Goal: Task Accomplishment & Management: Use online tool/utility

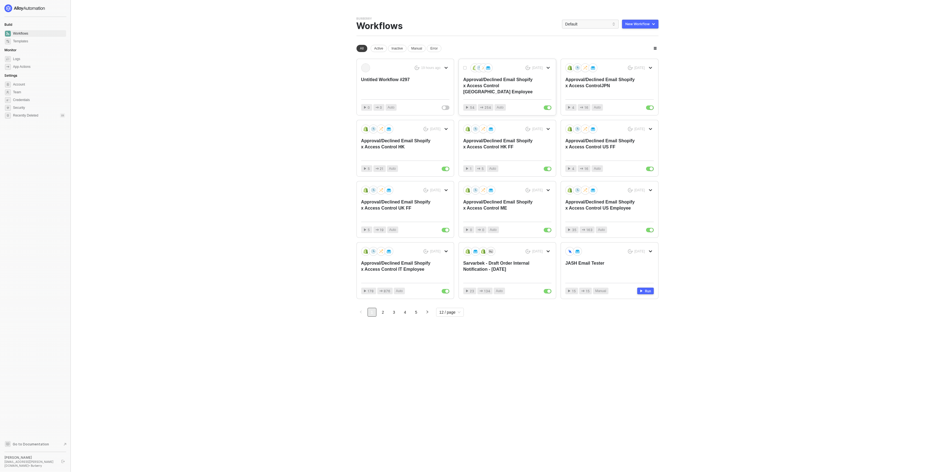
click at [536, 81] on div "5 days ago Approval/Declined Email Shopify x Access Control UK Employee" at bounding box center [507, 79] width 88 height 32
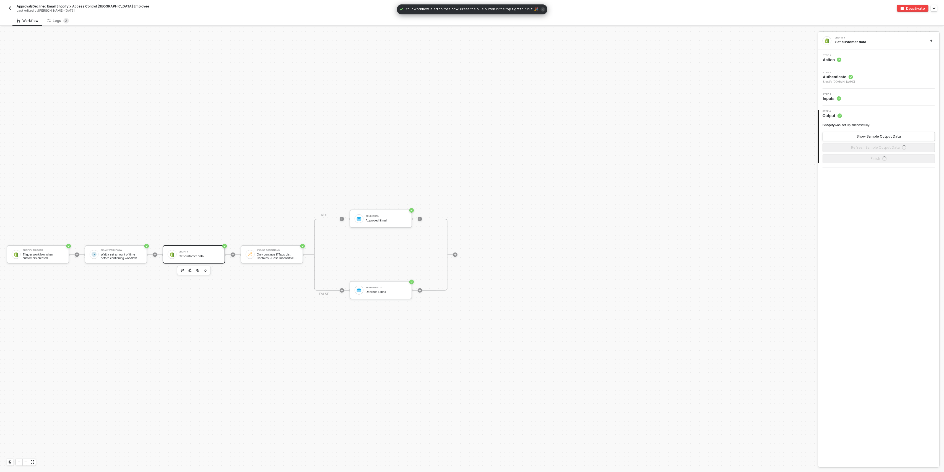
scroll to position [10, 0]
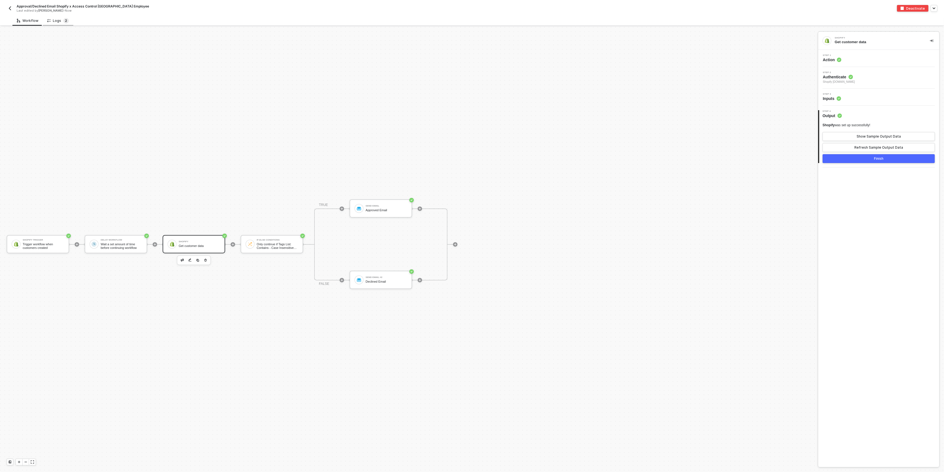
click at [63, 20] on sup "2" at bounding box center [66, 21] width 6 height 6
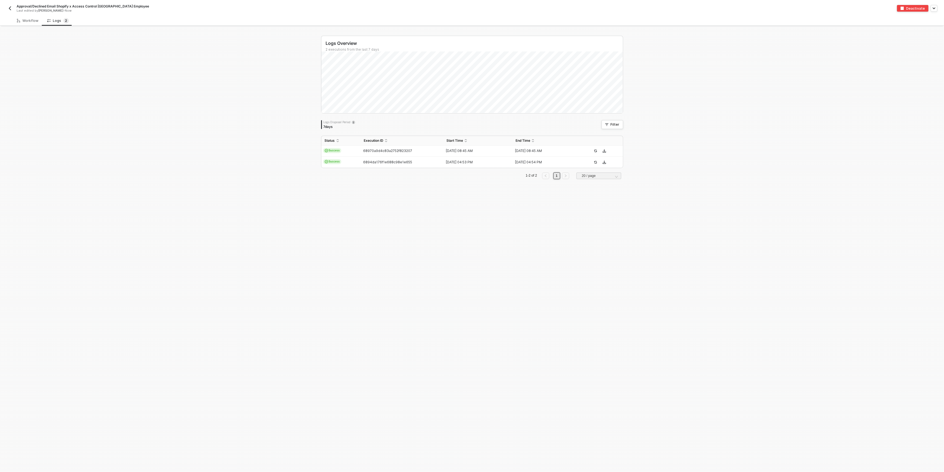
click at [7, 9] on button "button" at bounding box center [10, 8] width 7 height 7
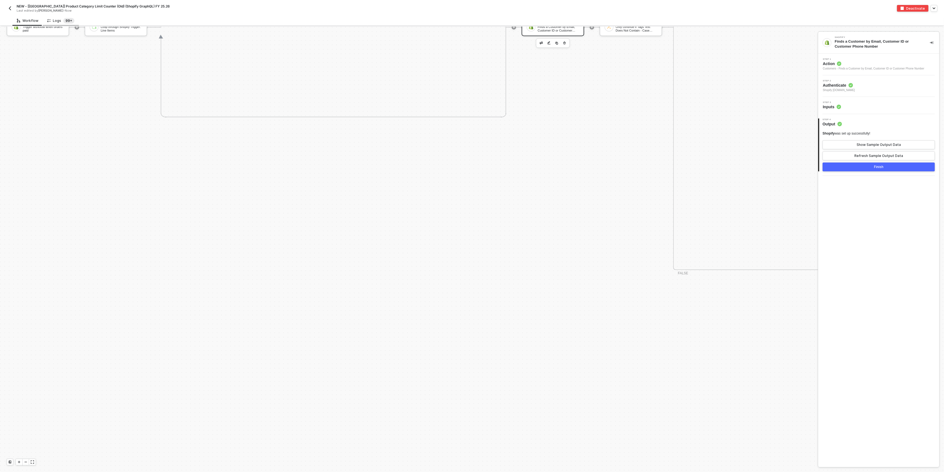
click at [63, 20] on sup "99+" at bounding box center [68, 21] width 11 height 6
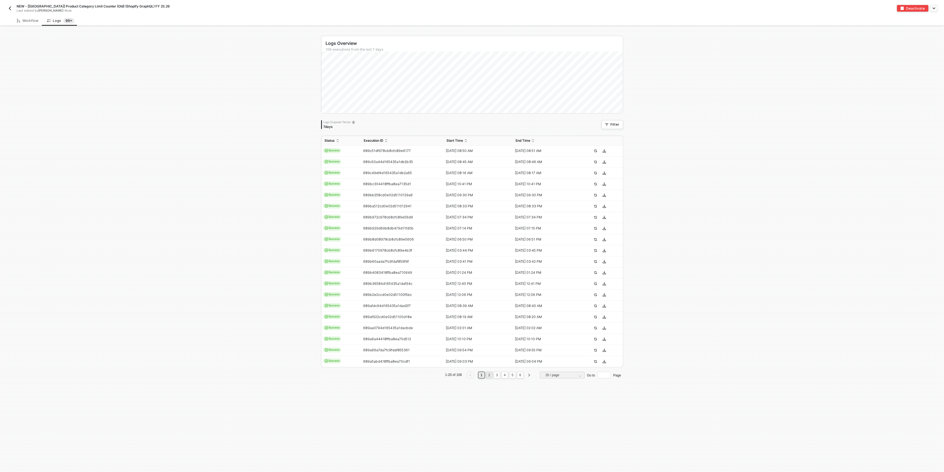
click at [487, 377] on link "2" at bounding box center [489, 375] width 5 height 6
click at [495, 377] on link "3" at bounding box center [497, 375] width 5 height 6
click at [502, 375] on link "4" at bounding box center [504, 375] width 5 height 6
click at [510, 377] on link "5" at bounding box center [512, 375] width 5 height 6
click at [518, 375] on link "6" at bounding box center [520, 375] width 5 height 6
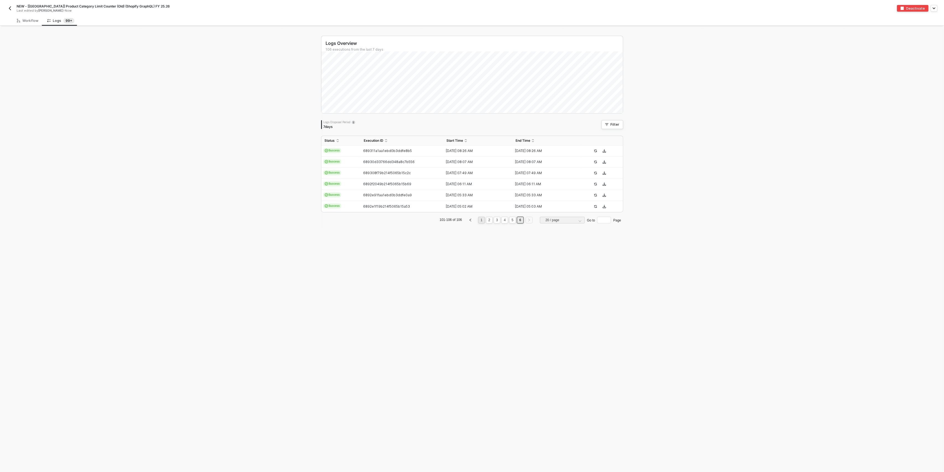
click at [481, 221] on link "1" at bounding box center [481, 220] width 5 height 6
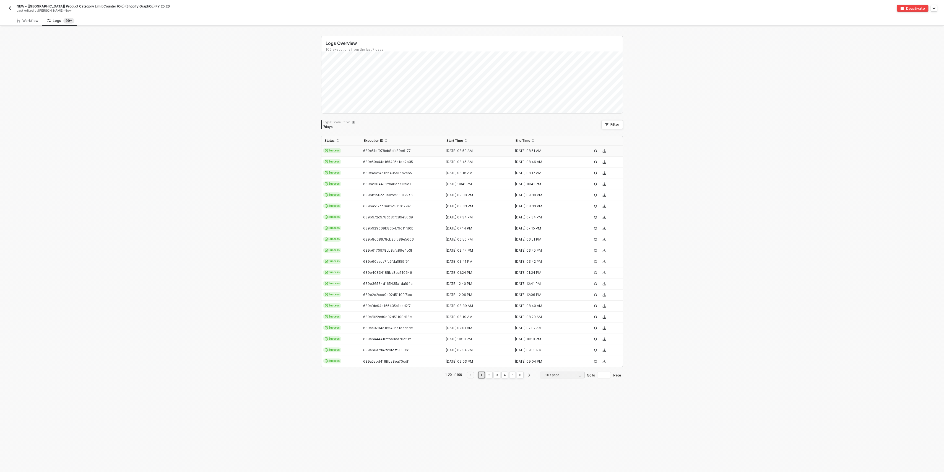
click at [325, 152] on icon "icon-cards" at bounding box center [326, 150] width 3 height 3
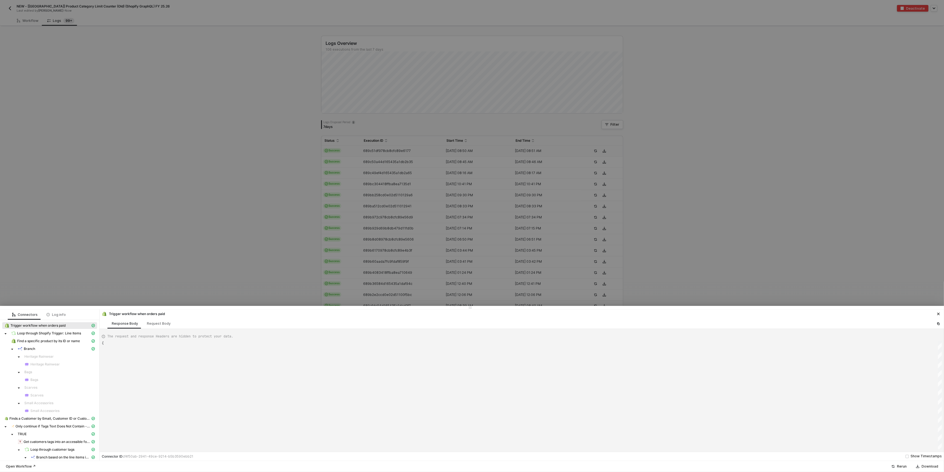
type textarea "{ "json": { "id": 11983734276480, "admin_graphql_api_id": "gid://shopify/Order/…"
click at [65, 315] on div "Log info" at bounding box center [56, 314] width 28 height 10
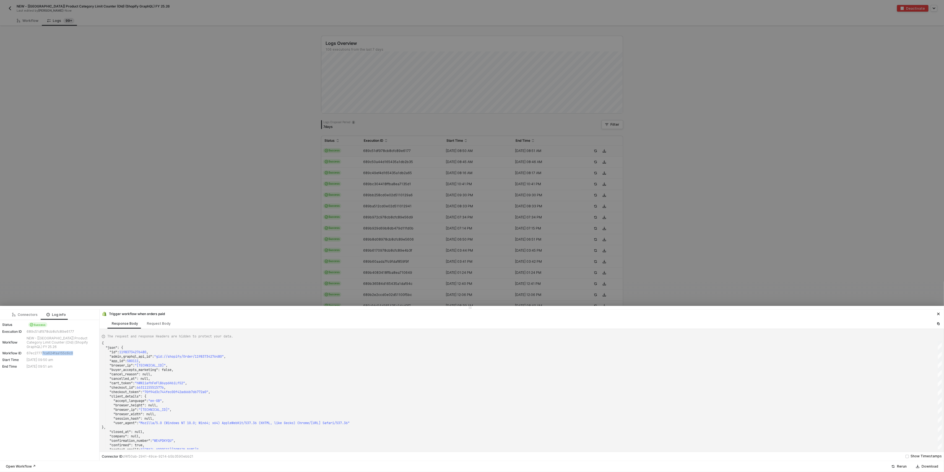
drag, startPoint x: 76, startPoint y: 348, endPoint x: 30, endPoint y: 348, distance: 45.7
click at [33, 351] on div "67ec27777ca624faa155c6c0" at bounding box center [61, 353] width 69 height 4
click at [44, 364] on div "13 Aug 2025 09:51 am" at bounding box center [61, 366] width 69 height 4
drag, startPoint x: 60, startPoint y: 364, endPoint x: 24, endPoint y: 357, distance: 37.4
click at [24, 357] on div "Status Success Execution ID 689c51df978cb8cfc89e6177 Workflow NEW - [UK] Produc…" at bounding box center [49, 345] width 99 height 51
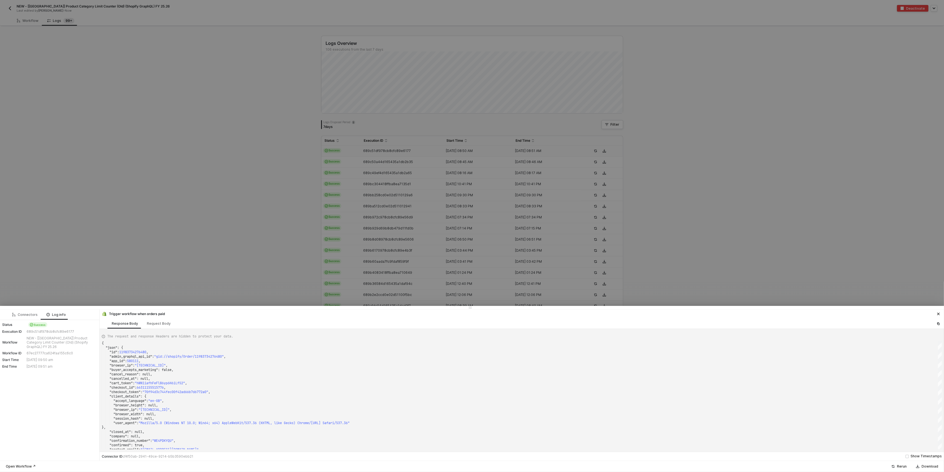
click at [39, 371] on div "Connectors Log info Status Success Execution ID 689c51df978cb8cfc89e6177 Workfl…" at bounding box center [50, 384] width 100 height 151
click at [691, 247] on div at bounding box center [472, 236] width 944 height 472
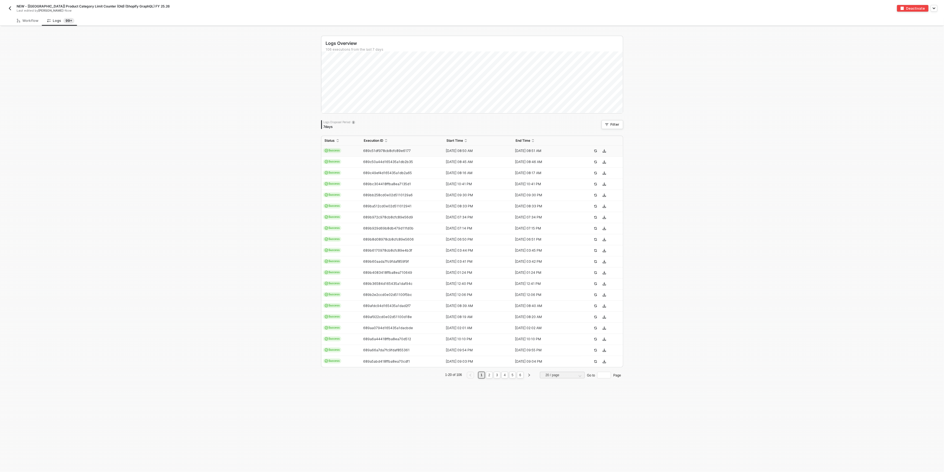
click at [335, 152] on span "Success" at bounding box center [332, 150] width 19 height 5
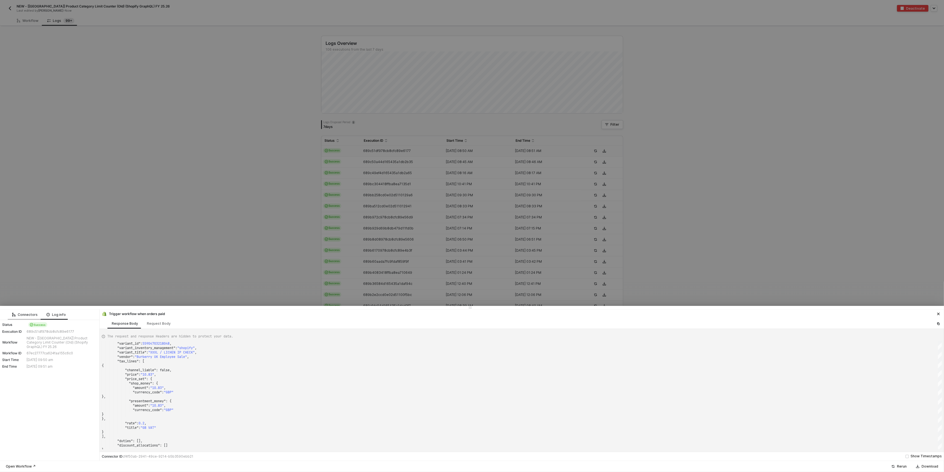
click at [18, 311] on div "Connectors" at bounding box center [25, 314] width 34 height 10
type textarea "{ "json": { "id": 35431947436416, "admin_graphql_api_id": "gid://shopify/LineIt…"
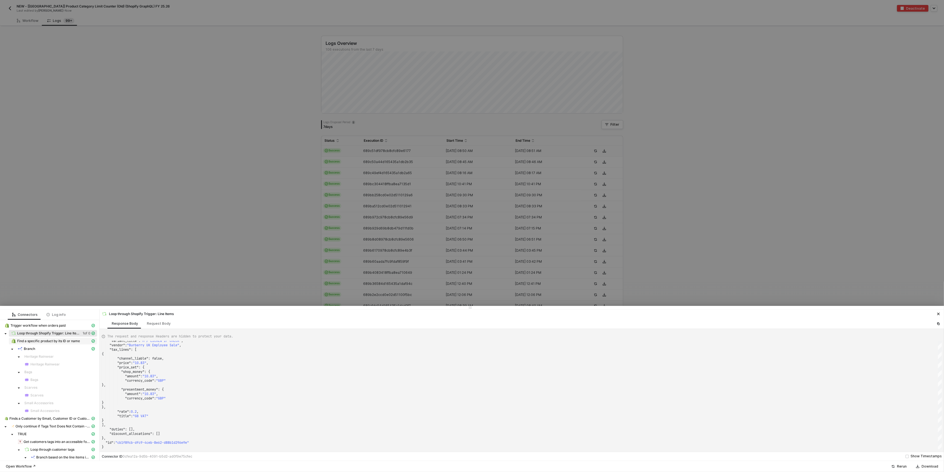
click at [58, 340] on span "Find a specific product by its ID or name" at bounding box center [48, 341] width 63 height 4
type textarea "{ "data": { "0": [ { "json": { "product": { "id": "gid://shopify/Product/151475…"
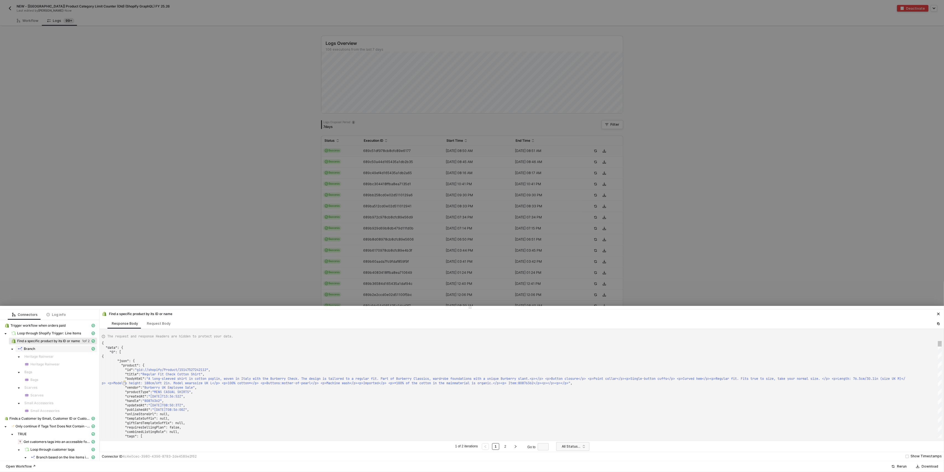
click at [53, 350] on div "Branch" at bounding box center [54, 348] width 73 height 5
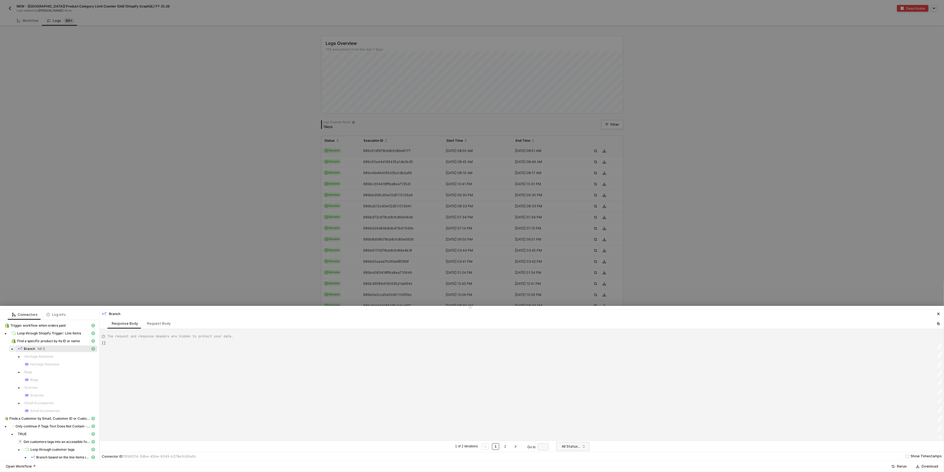
click at [13, 349] on icon "caret-down" at bounding box center [12, 349] width 3 height 3
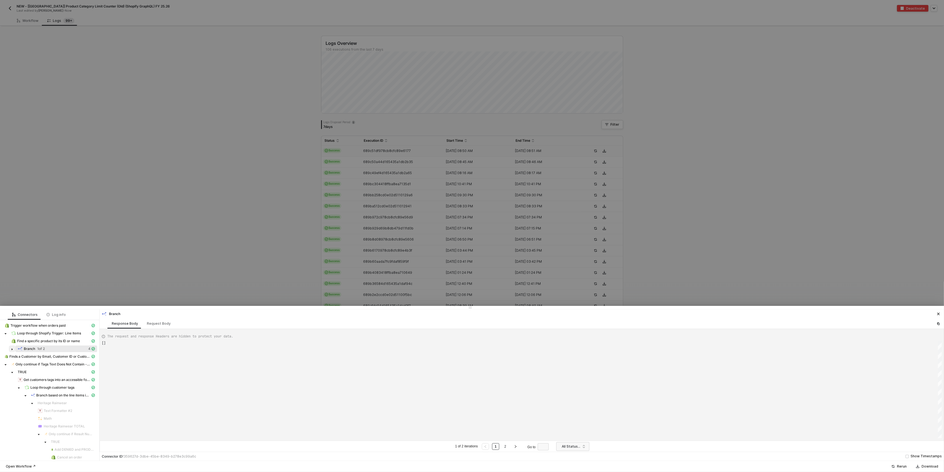
click at [13, 349] on icon "caret-down" at bounding box center [12, 349] width 3 height 3
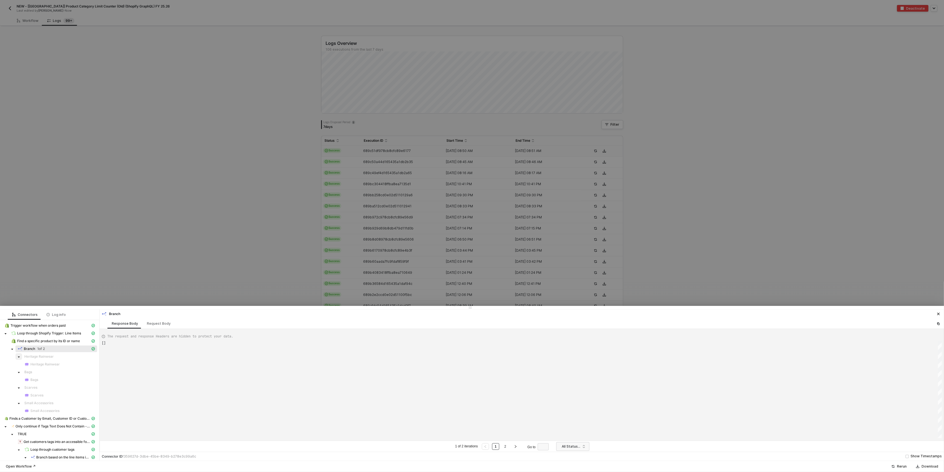
click at [19, 356] on icon "caret-down" at bounding box center [18, 357] width 3 height 3
click at [34, 365] on span "Heritage Rainwear" at bounding box center [44, 364] width 29 height 4
click at [38, 363] on span "Heritage Rainwear" at bounding box center [44, 364] width 29 height 4
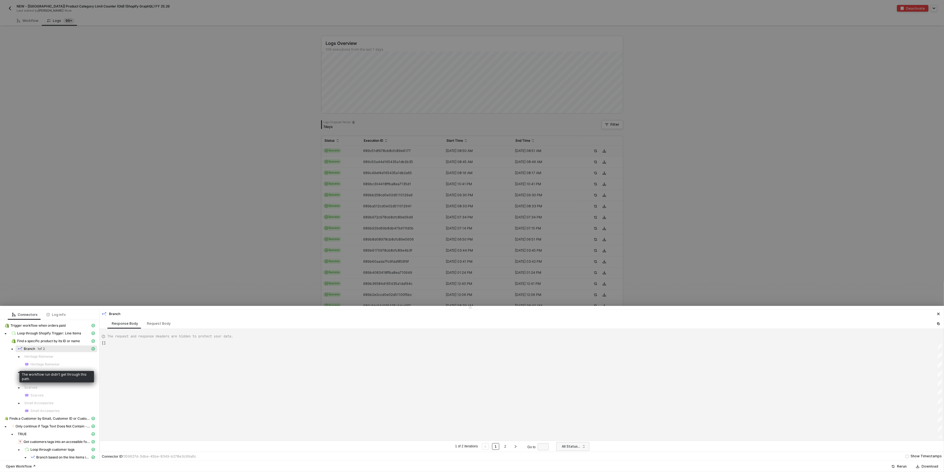
click at [38, 363] on span "Heritage Rainwear" at bounding box center [44, 364] width 29 height 4
click at [58, 418] on span "Finds a Customer by Email, Customer ID or Customer Phone Number" at bounding box center [49, 418] width 81 height 4
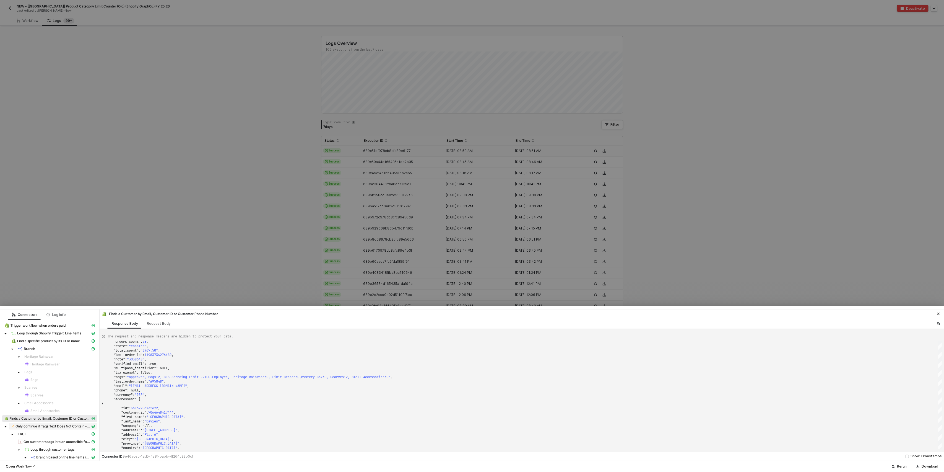
click at [56, 429] on div "Only continue if Tags Text Does Not Contain - Case Insensitive Contractor" at bounding box center [50, 426] width 79 height 5
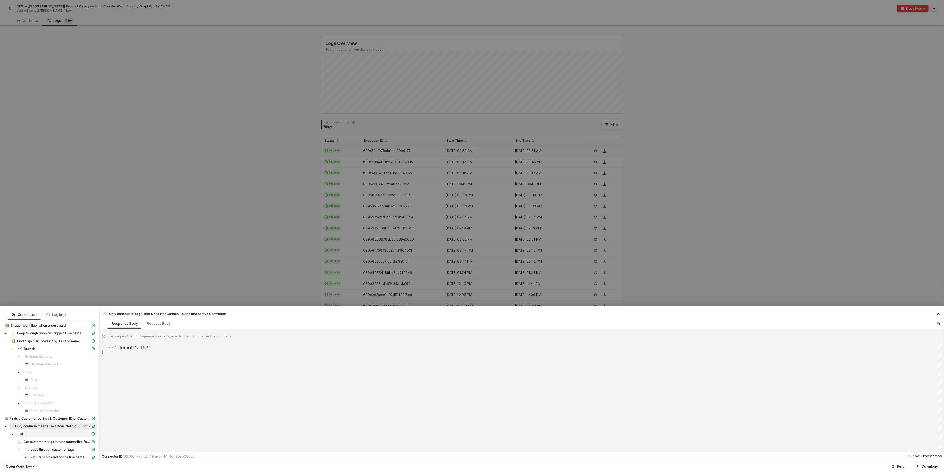
click at [54, 435] on div "TRUE" at bounding box center [54, 434] width 73 height 4
click at [12, 435] on icon "caret-down" at bounding box center [12, 434] width 2 height 1
click at [13, 435] on icon "caret-down" at bounding box center [12, 434] width 3 height 3
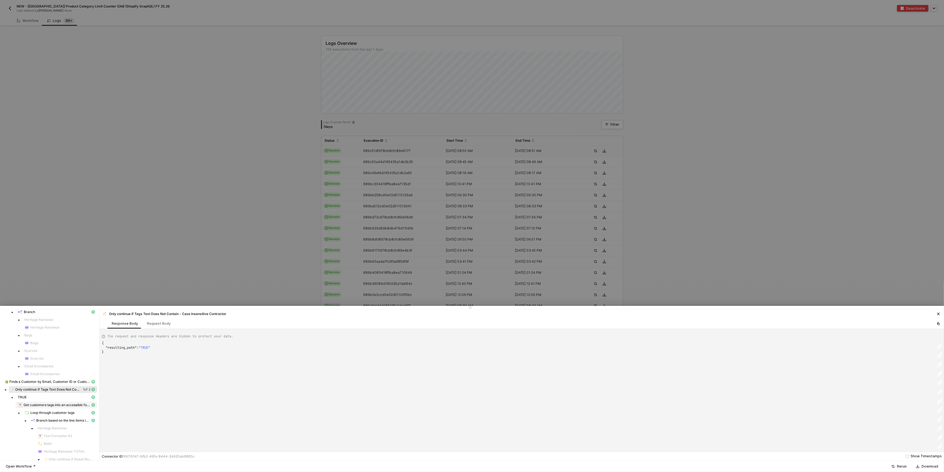
click at [53, 404] on span "Get customers tags into an accessible format" at bounding box center [57, 405] width 67 height 4
type textarea "{ "json": { "value": [ "approved", "Bags:2", "BES Spending Limit £2100", "Emplo…"
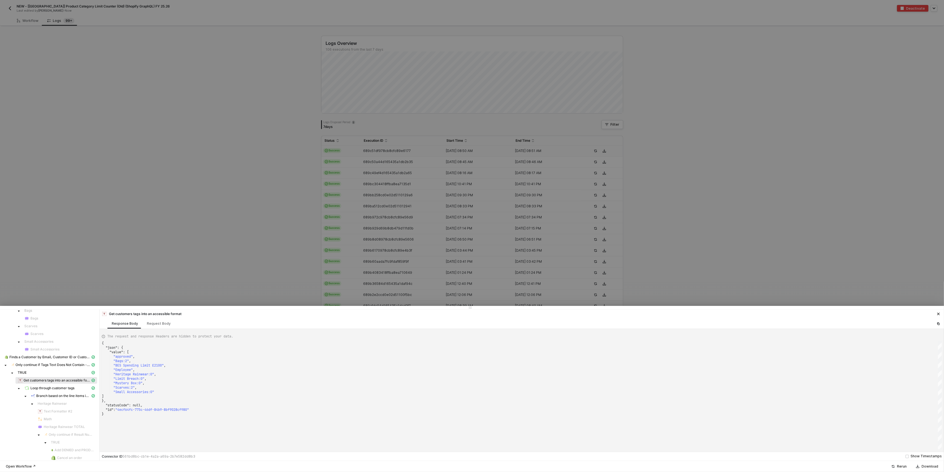
scroll to position [74, 0]
click at [34, 377] on span "Loop through customer tags" at bounding box center [52, 376] width 44 height 4
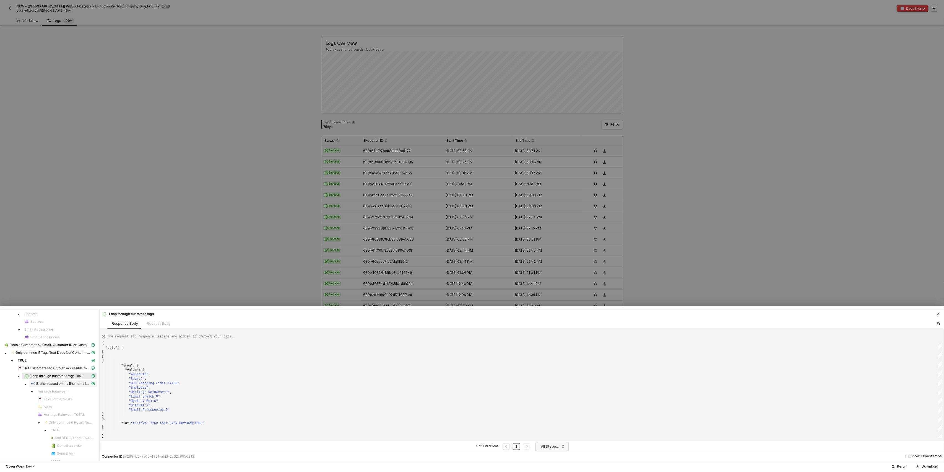
click at [41, 386] on div "Branch based on the line items in the order" at bounding box center [60, 383] width 59 height 5
type textarea "[ { "label": "Heritage Rainwear", "value": "FALSE" }, { "label": "Bags", "value…"
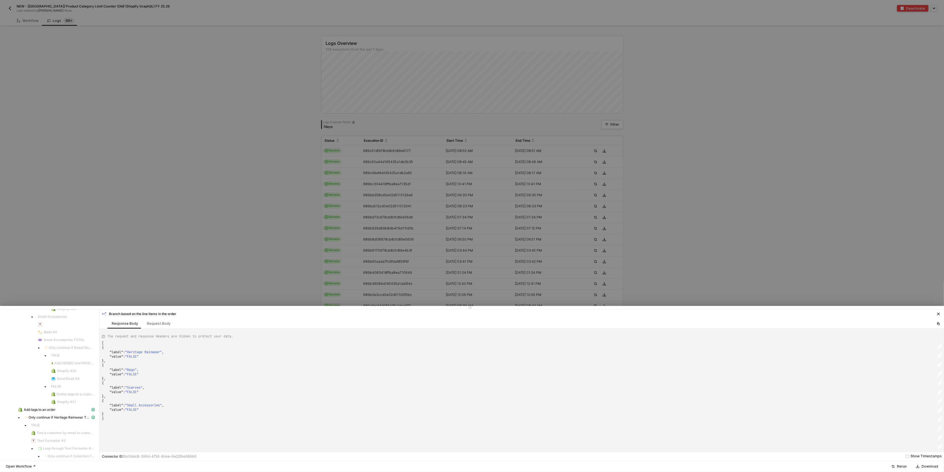
scroll to position [492, 0]
drag, startPoint x: 150, startPoint y: 122, endPoint x: 173, endPoint y: 116, distance: 24.2
click at [150, 128] on div at bounding box center [472, 236] width 944 height 472
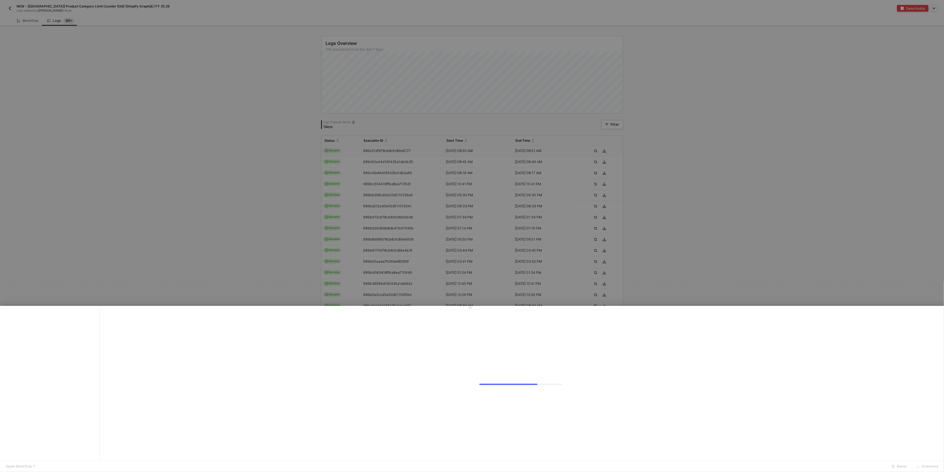
scroll to position [0, 0]
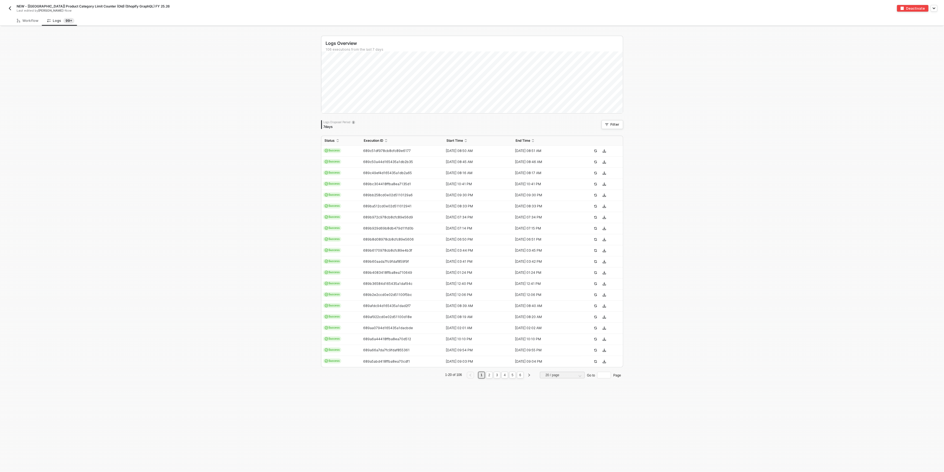
click at [12, 9] on img "button" at bounding box center [10, 8] width 4 height 4
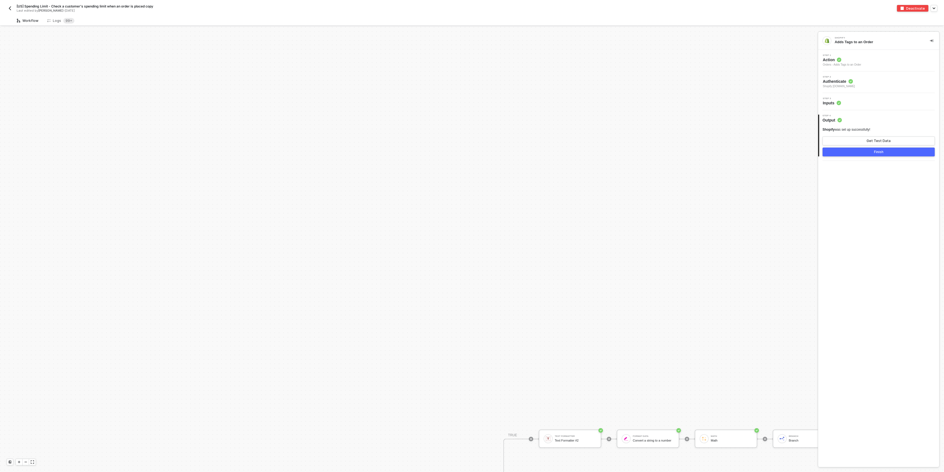
scroll to position [631, 0]
click at [53, 22] on div "Logs 99+" at bounding box center [60, 21] width 27 height 6
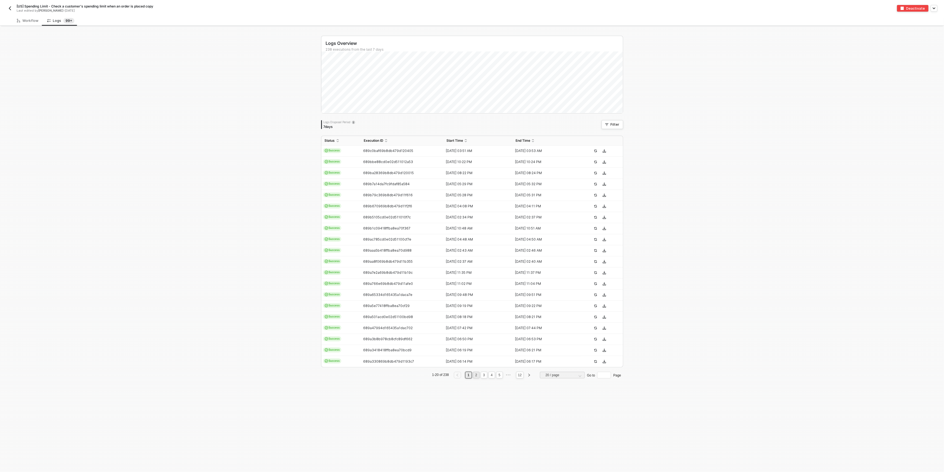
click at [473, 375] on li "2" at bounding box center [476, 375] width 7 height 7
click at [484, 373] on link "3" at bounding box center [483, 375] width 5 height 6
click at [489, 375] on link "4" at bounding box center [491, 375] width 5 height 6
click at [489, 374] on link "5" at bounding box center [491, 375] width 5 height 6
click at [8, 9] on img "button" at bounding box center [10, 8] width 4 height 4
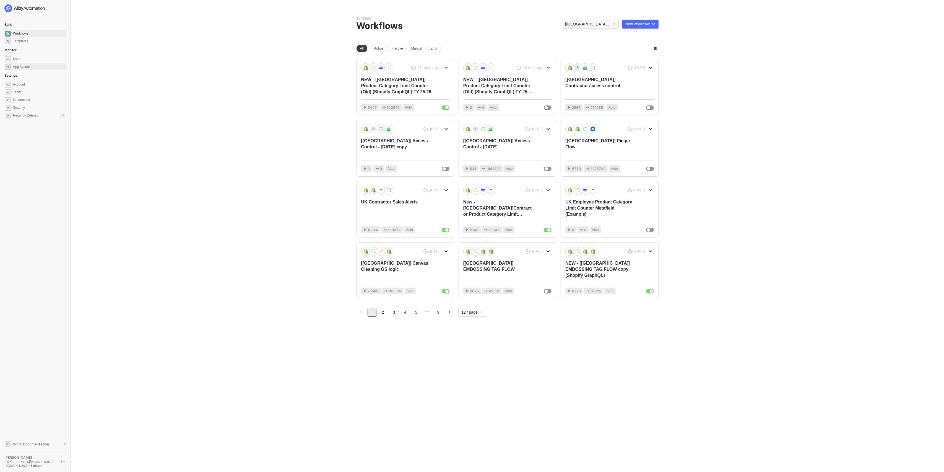
click at [20, 68] on div "App Actions" at bounding box center [21, 66] width 17 height 5
